Goal: Task Accomplishment & Management: Use online tool/utility

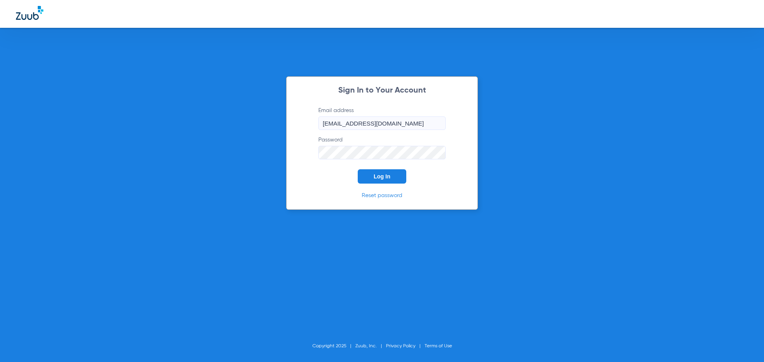
click at [389, 180] on button "Log In" at bounding box center [382, 176] width 49 height 14
click at [395, 176] on button "Log In" at bounding box center [382, 176] width 49 height 14
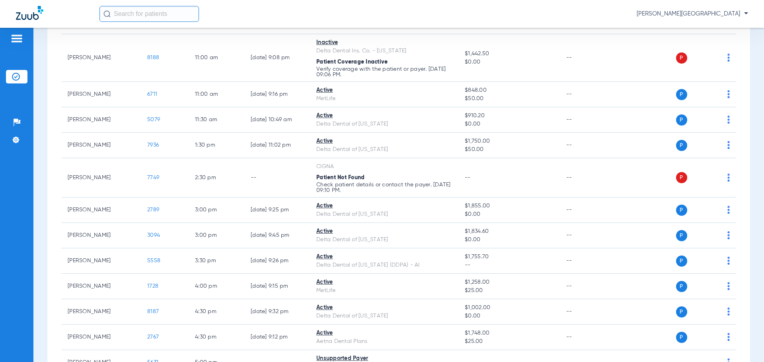
scroll to position [417, 0]
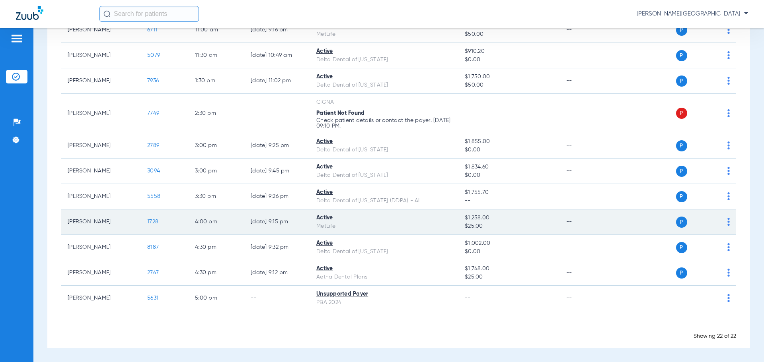
click at [150, 221] on span "1728" at bounding box center [152, 222] width 11 height 6
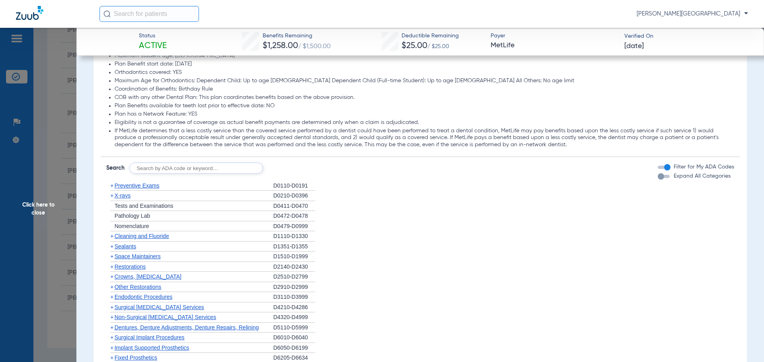
scroll to position [715, 0]
click at [112, 193] on span "+" at bounding box center [111, 194] width 3 height 6
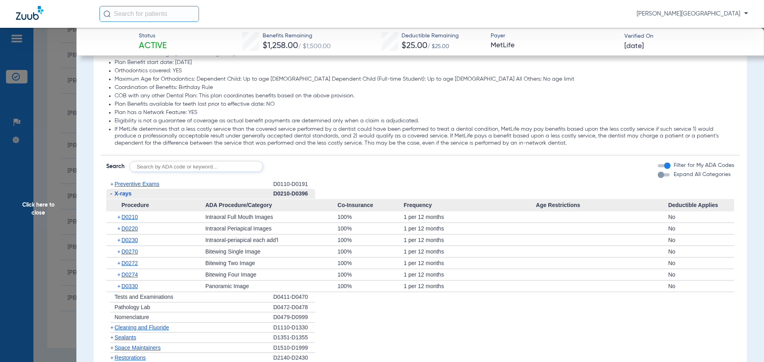
click at [221, 168] on input "text" at bounding box center [196, 166] width 134 height 11
type input "D0431"
click button "Search" at bounding box center [292, 166] width 31 height 11
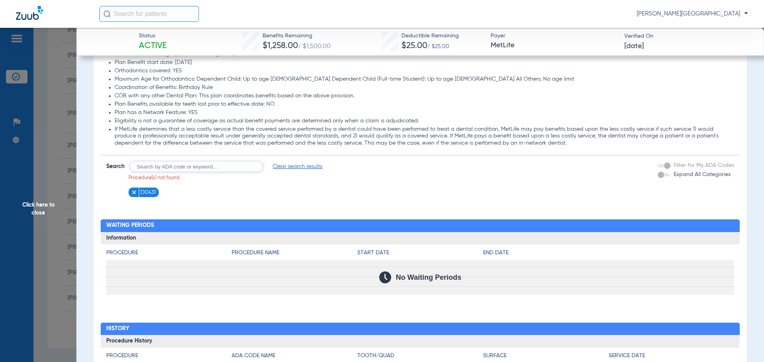
click at [134, 189] on figure at bounding box center [135, 193] width 8 height 10
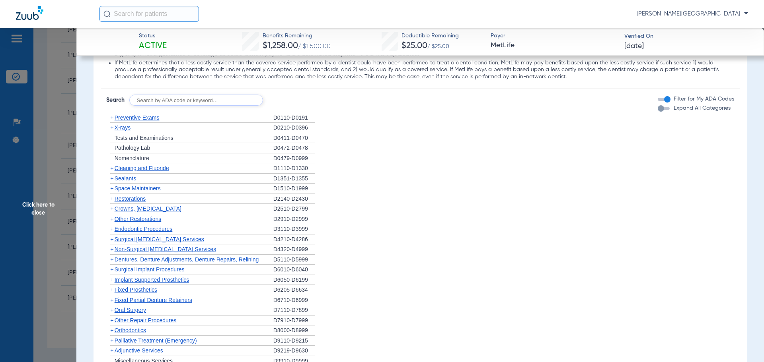
scroll to position [792, 0]
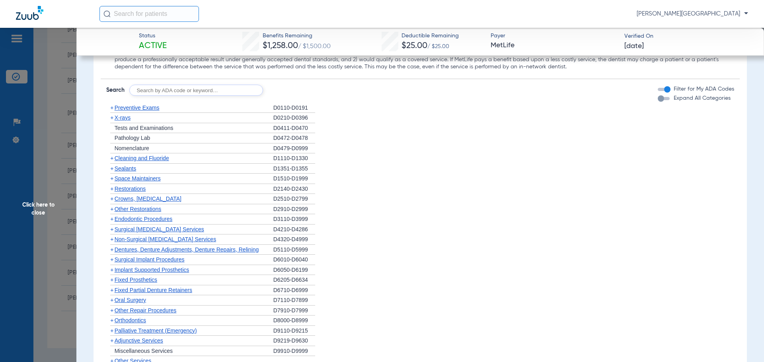
click at [113, 159] on span "+" at bounding box center [111, 158] width 3 height 6
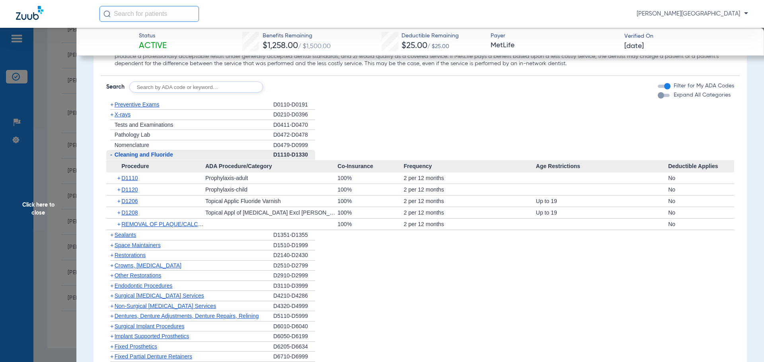
scroll to position [796, 0]
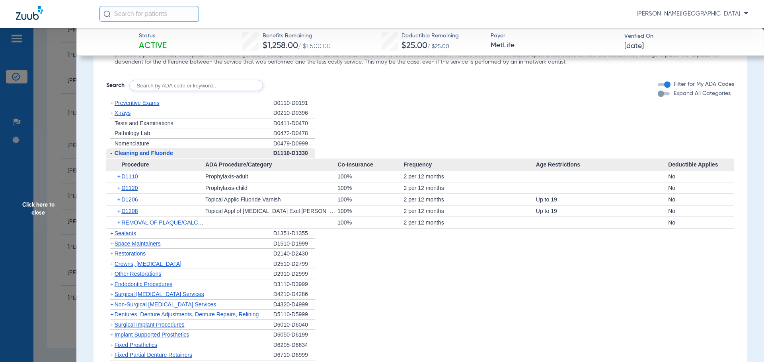
click at [122, 234] on span "Sealants" at bounding box center [125, 233] width 21 height 6
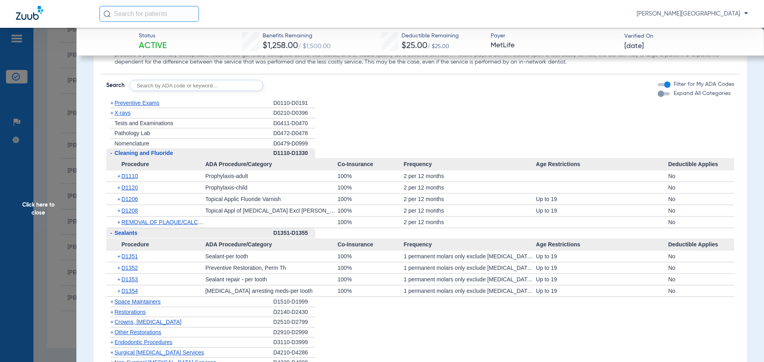
click at [35, 202] on span "Click here to close" at bounding box center [38, 209] width 76 height 362
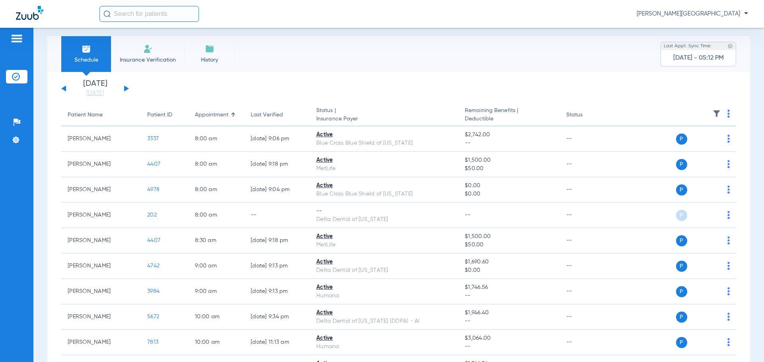
scroll to position [0, 0]
